Goal: Task Accomplishment & Management: Manage account settings

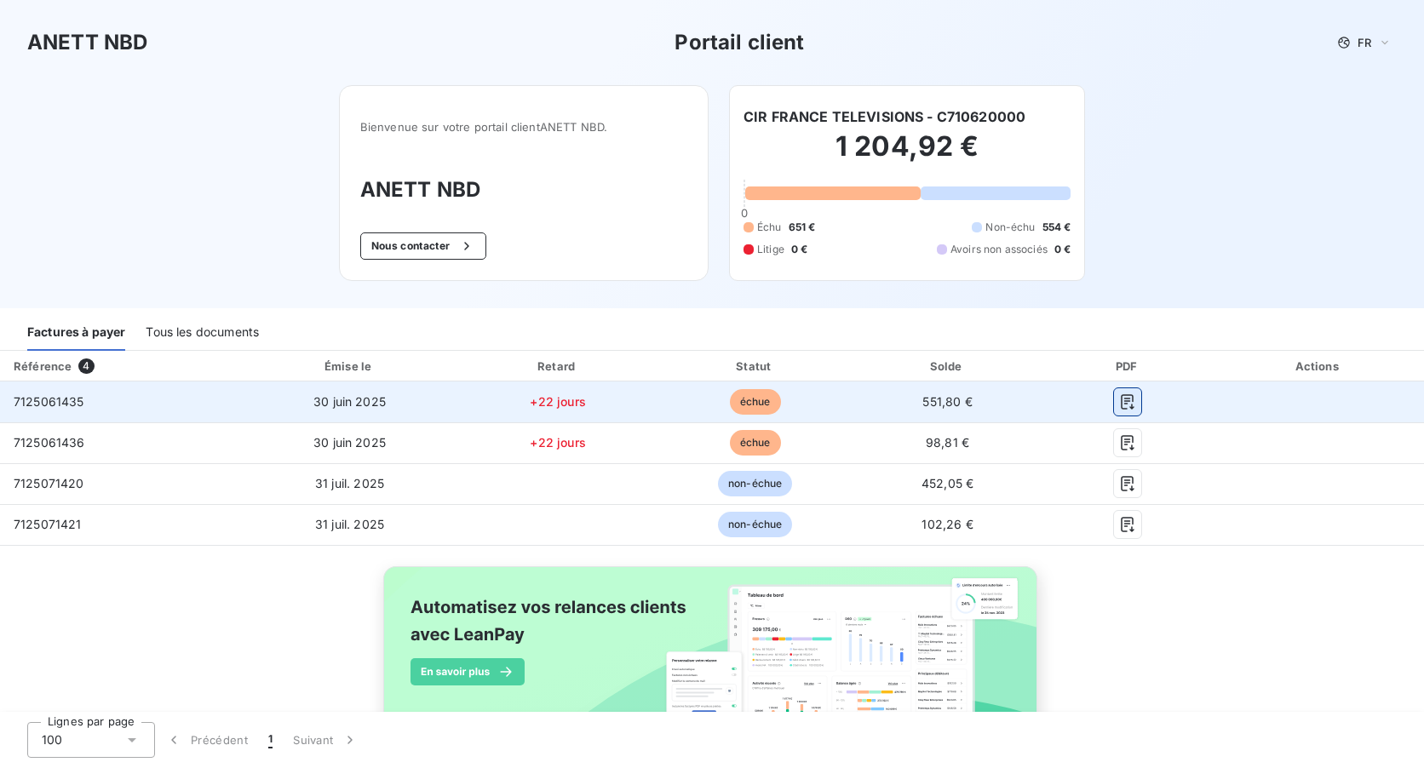
click at [1119, 399] on icon "button" at bounding box center [1127, 401] width 17 height 17
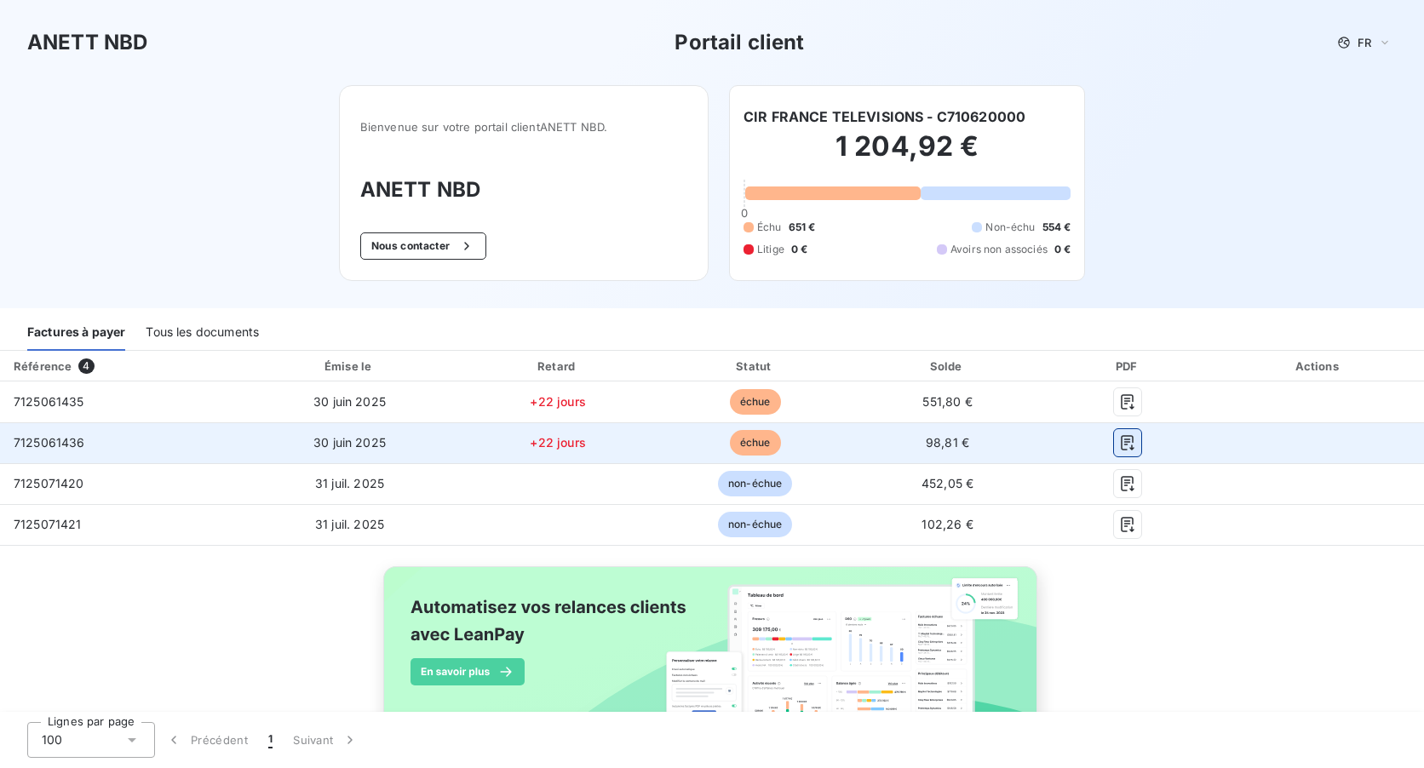
click at [1119, 440] on icon "button" at bounding box center [1127, 442] width 17 height 17
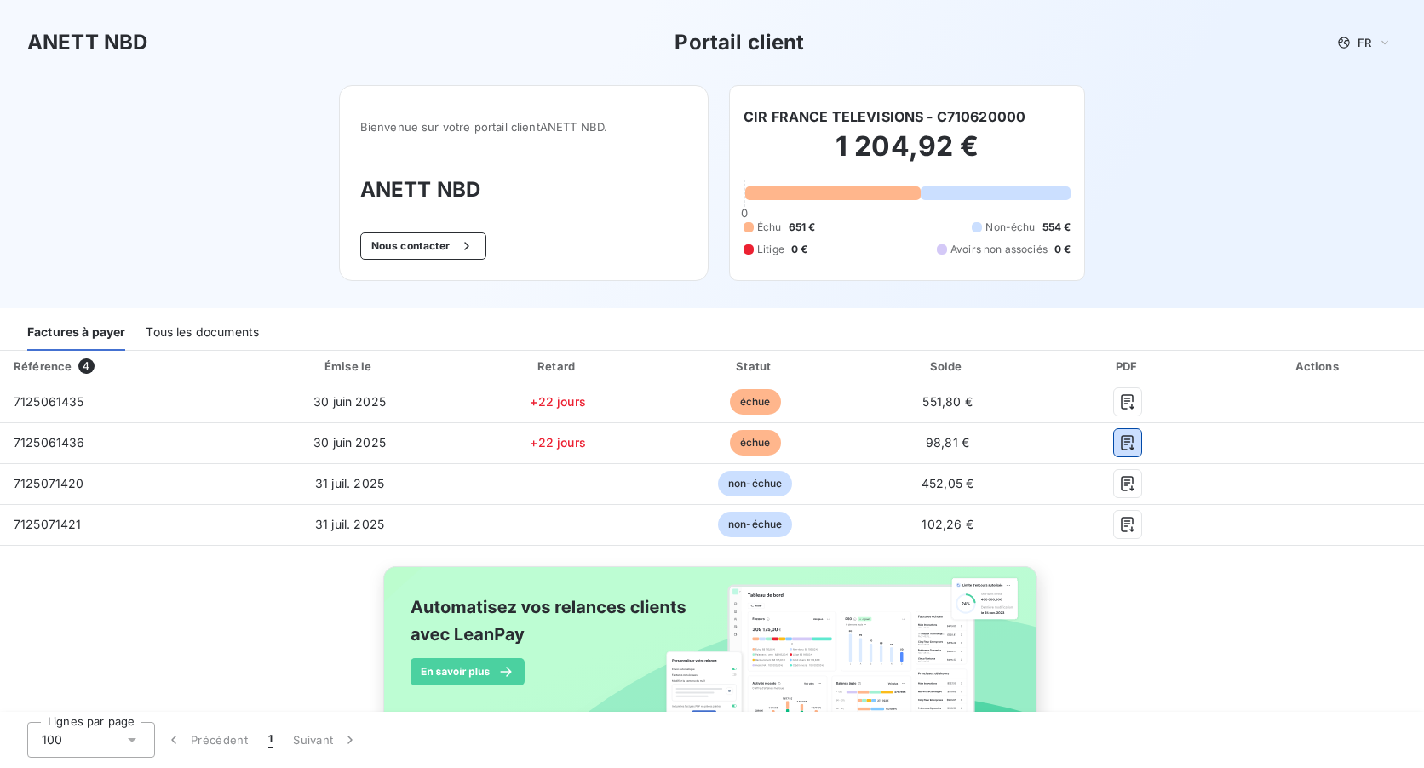
click at [228, 333] on div "Tous les documents" at bounding box center [202, 333] width 113 height 36
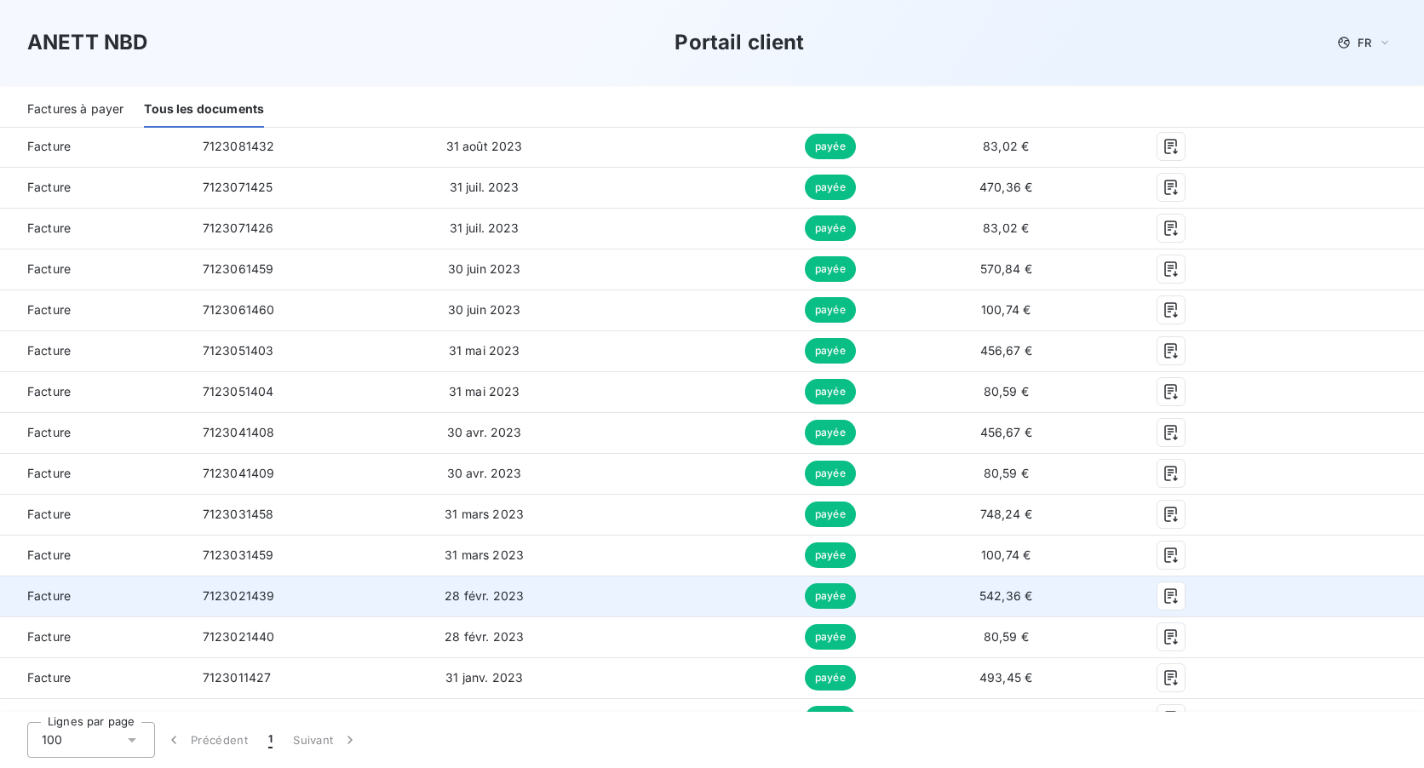
scroll to position [2556, 0]
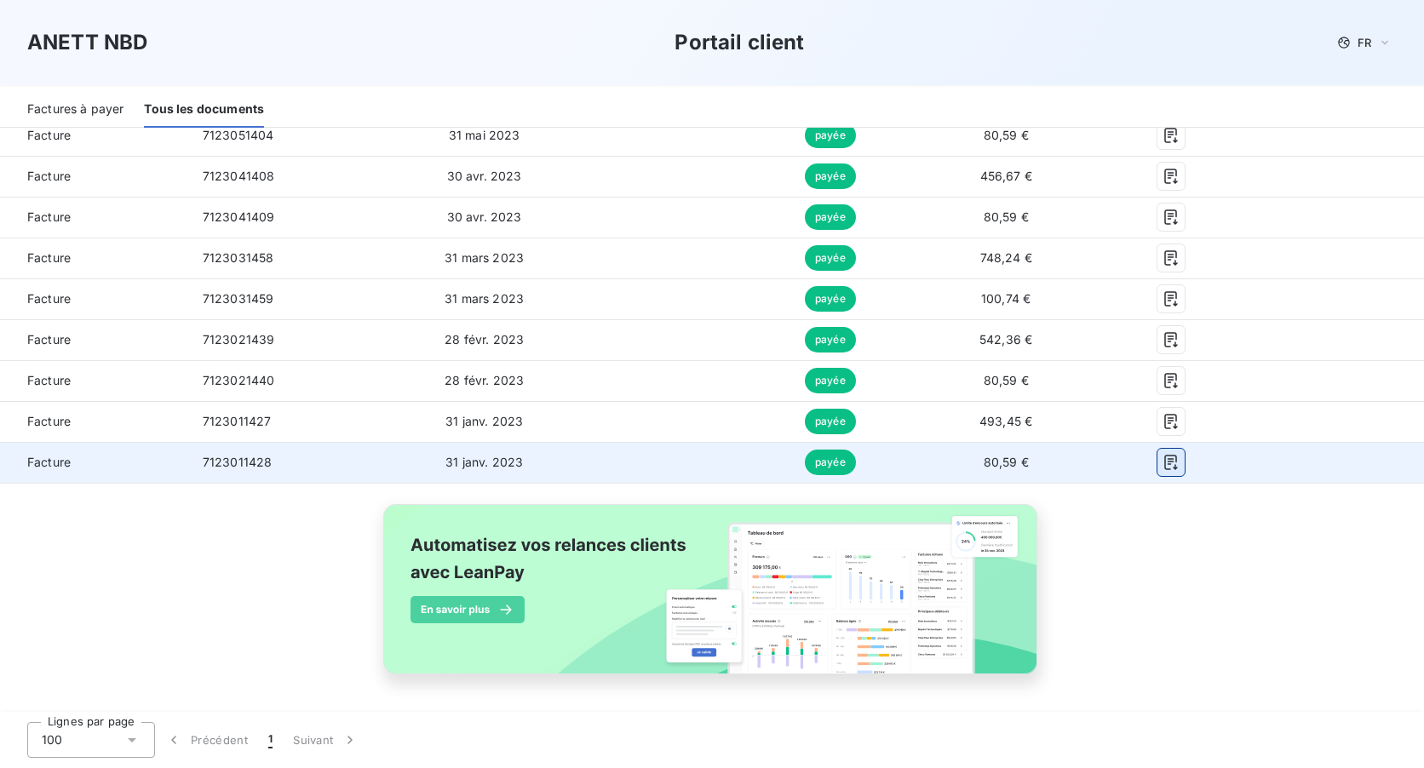
click at [1163, 462] on icon "button" at bounding box center [1171, 462] width 17 height 17
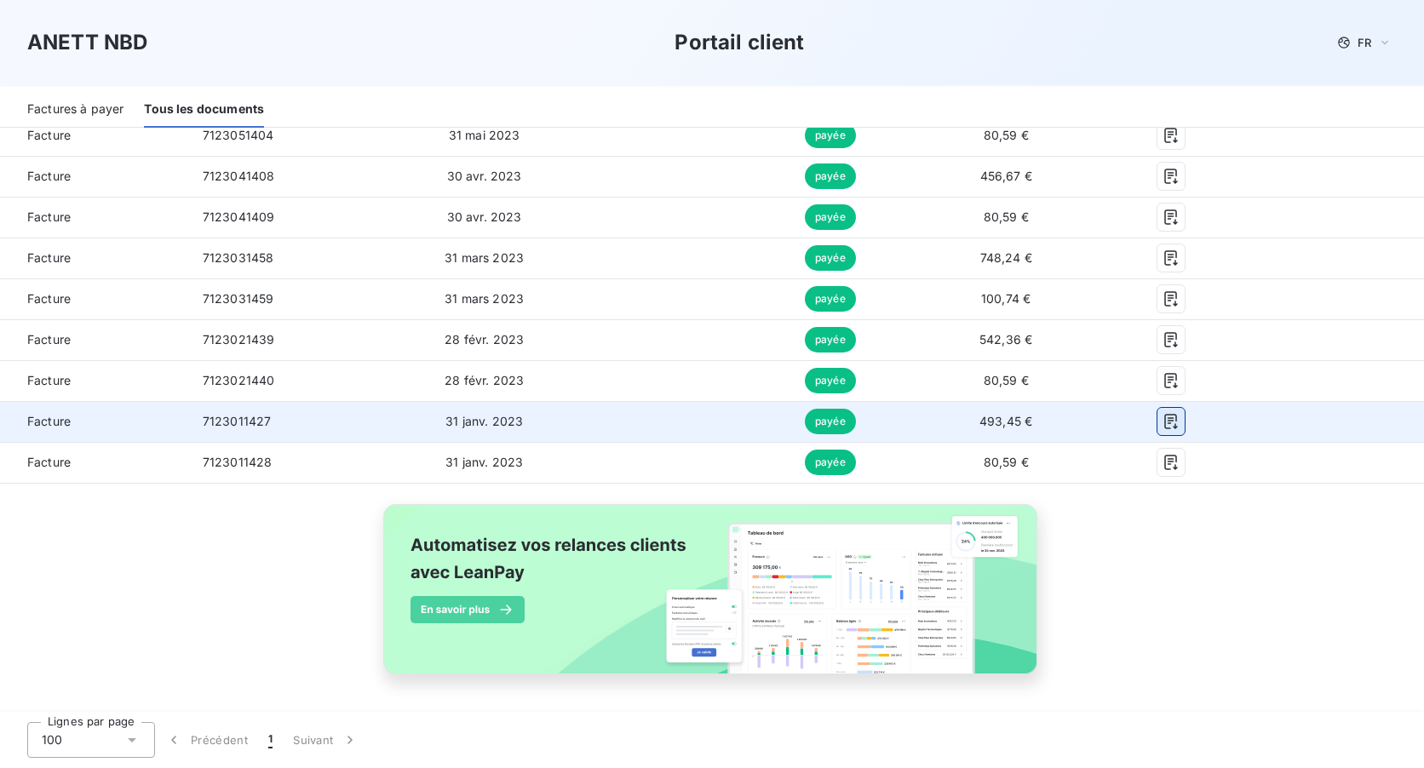
click at [1163, 423] on icon "button" at bounding box center [1171, 421] width 17 height 17
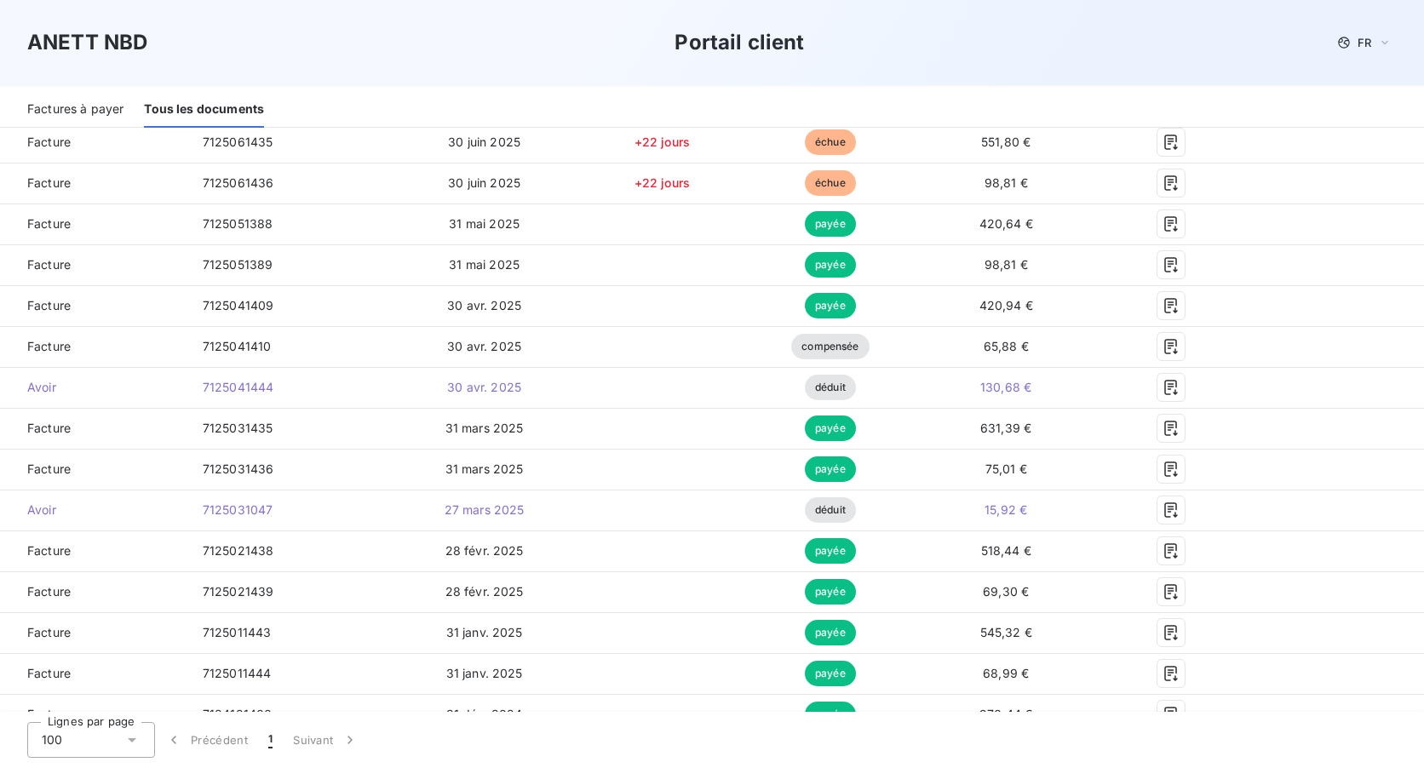
scroll to position [1, 0]
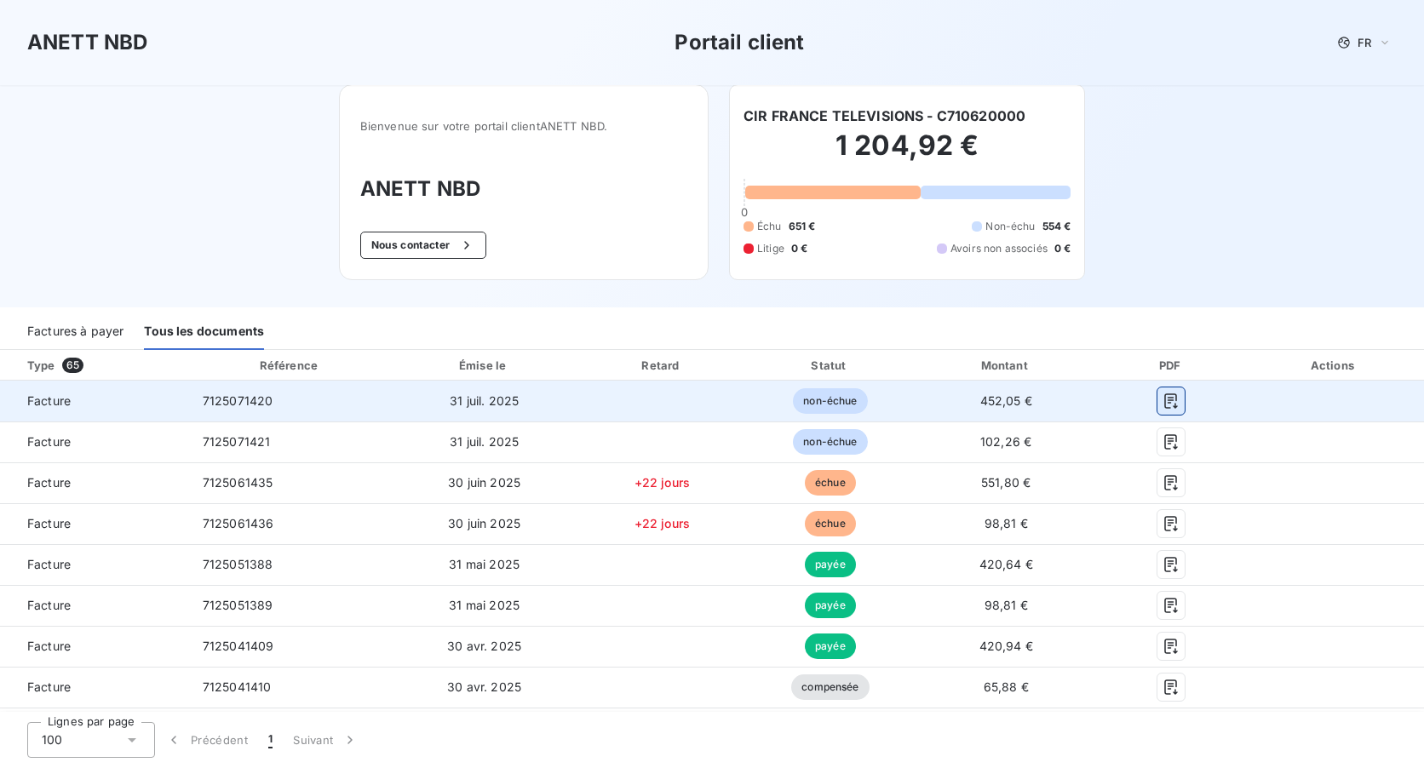
click at [1163, 401] on icon "button" at bounding box center [1171, 401] width 17 height 17
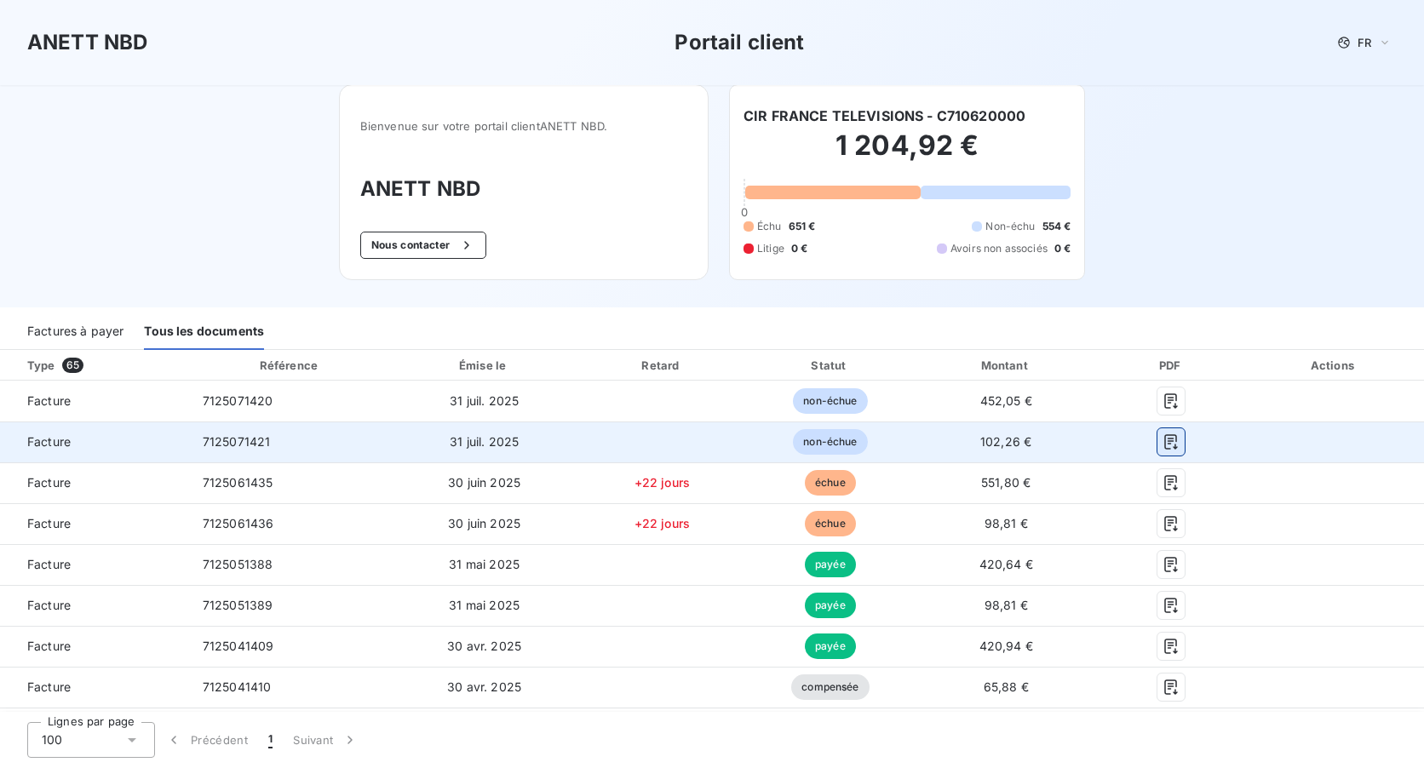
click at [1163, 442] on icon "button" at bounding box center [1171, 442] width 17 height 17
